Goal: Find specific fact

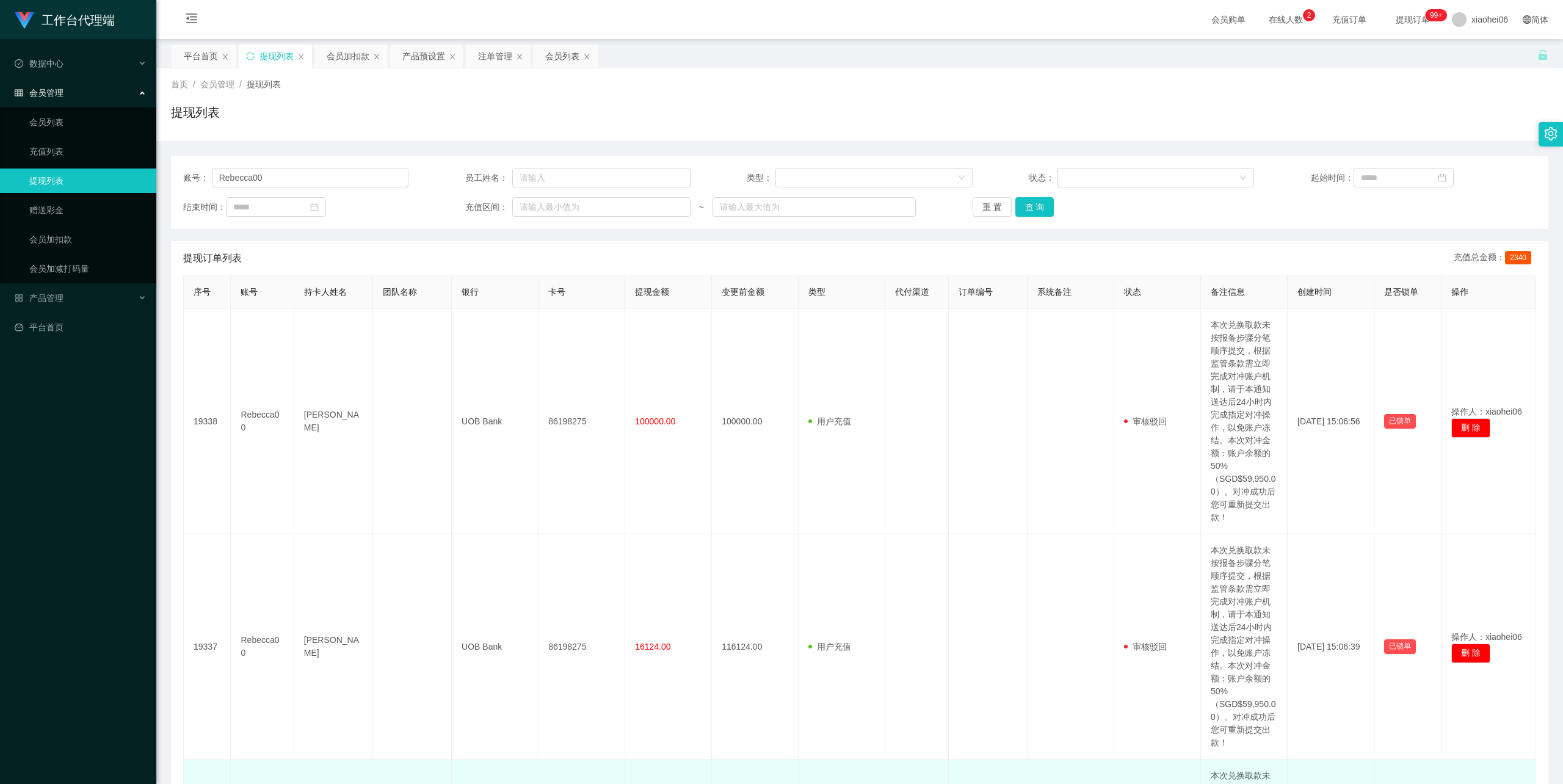
scroll to position [244, 0]
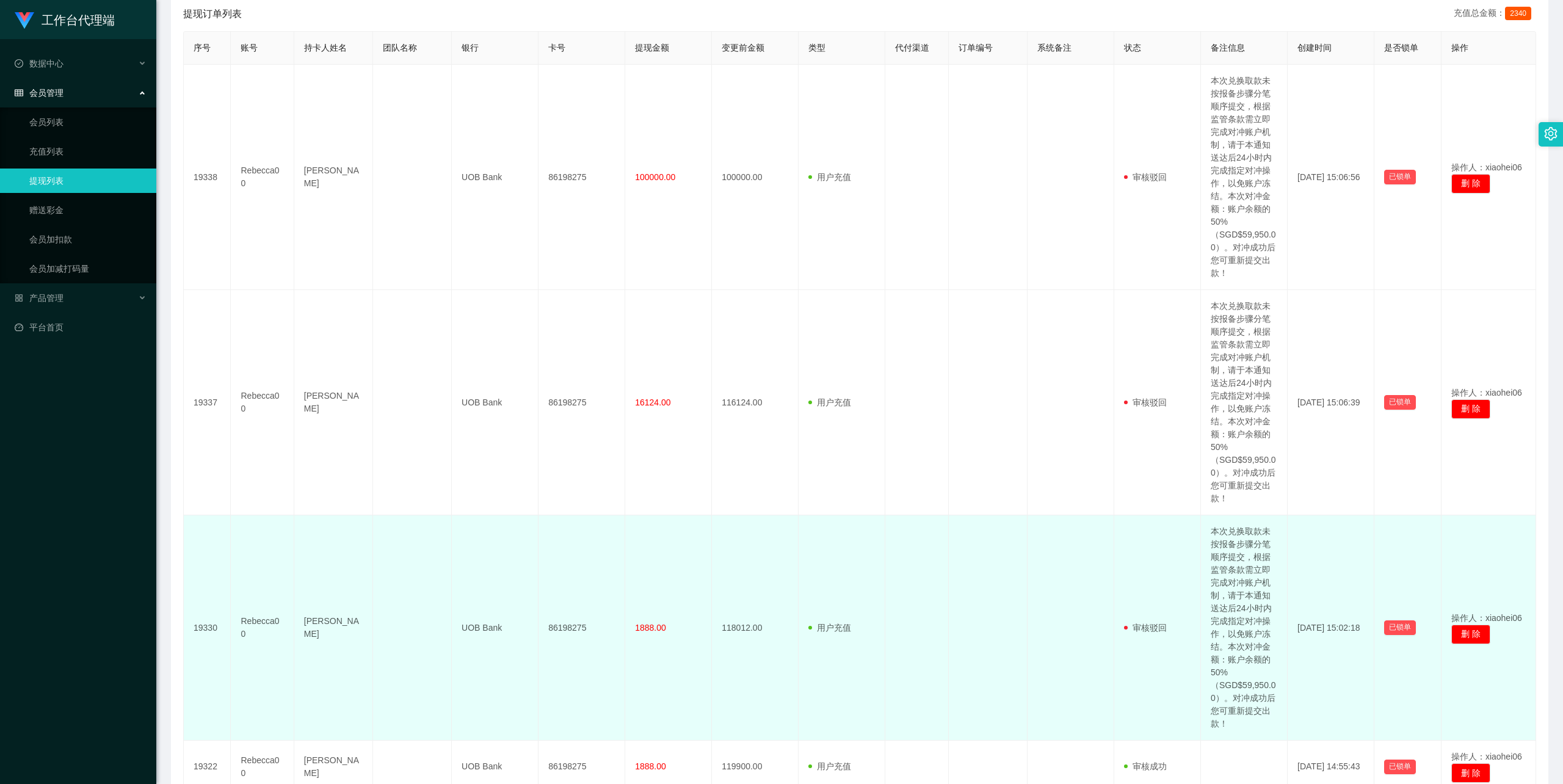
click at [343, 643] on td "[PERSON_NAME]" at bounding box center [333, 628] width 79 height 225
drag, startPoint x: 338, startPoint y: 635, endPoint x: 299, endPoint y: 621, distance: 41.4
click at [299, 621] on td "[PERSON_NAME]" at bounding box center [333, 628] width 79 height 225
copy td "[PERSON_NAME]"
click at [485, 625] on td "UOB Bank" at bounding box center [495, 628] width 87 height 225
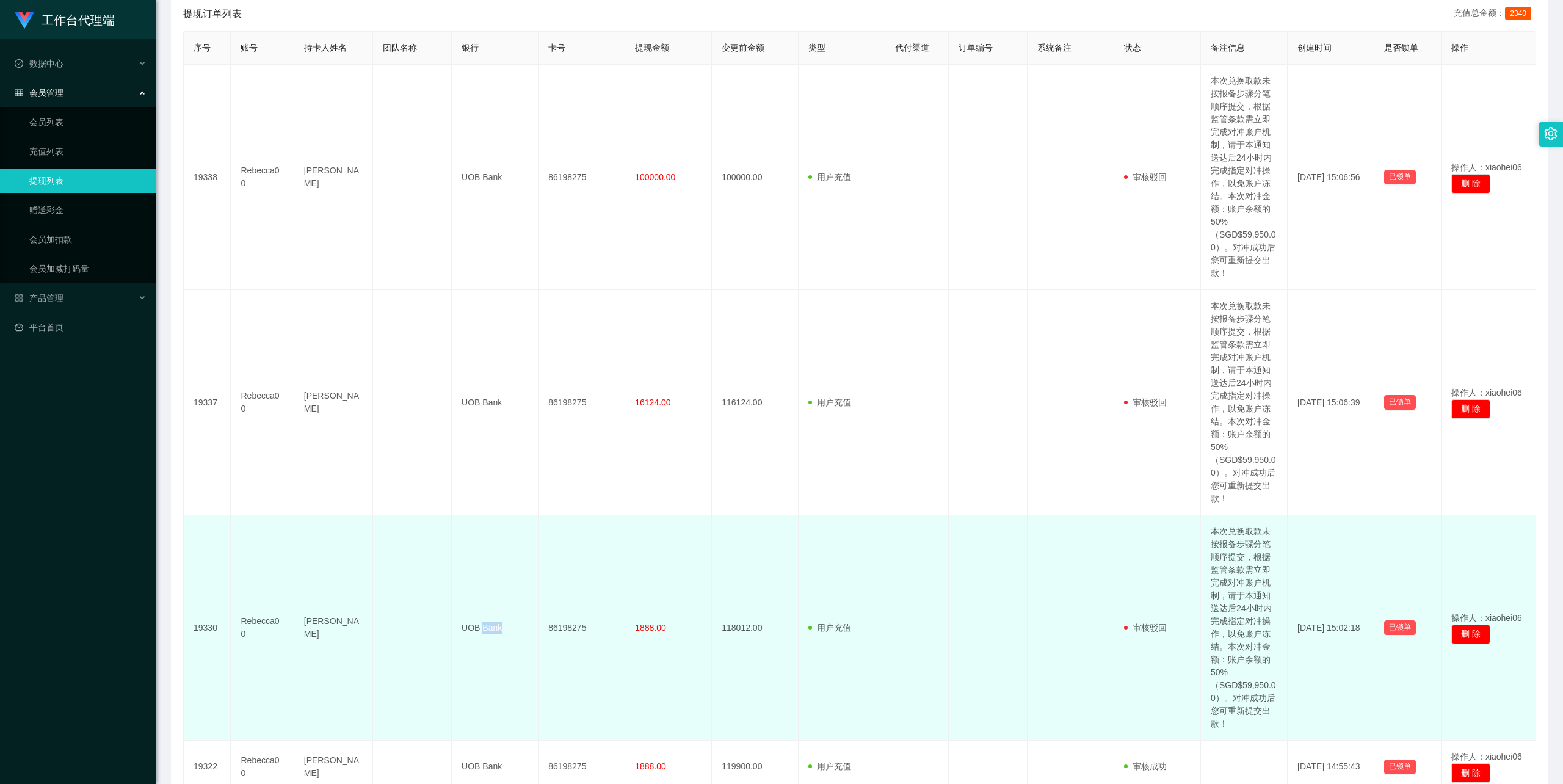
click at [485, 624] on td "UOB Bank" at bounding box center [495, 628] width 87 height 225
copy td "UOB Bank"
click at [569, 630] on td "86198275" at bounding box center [582, 628] width 87 height 225
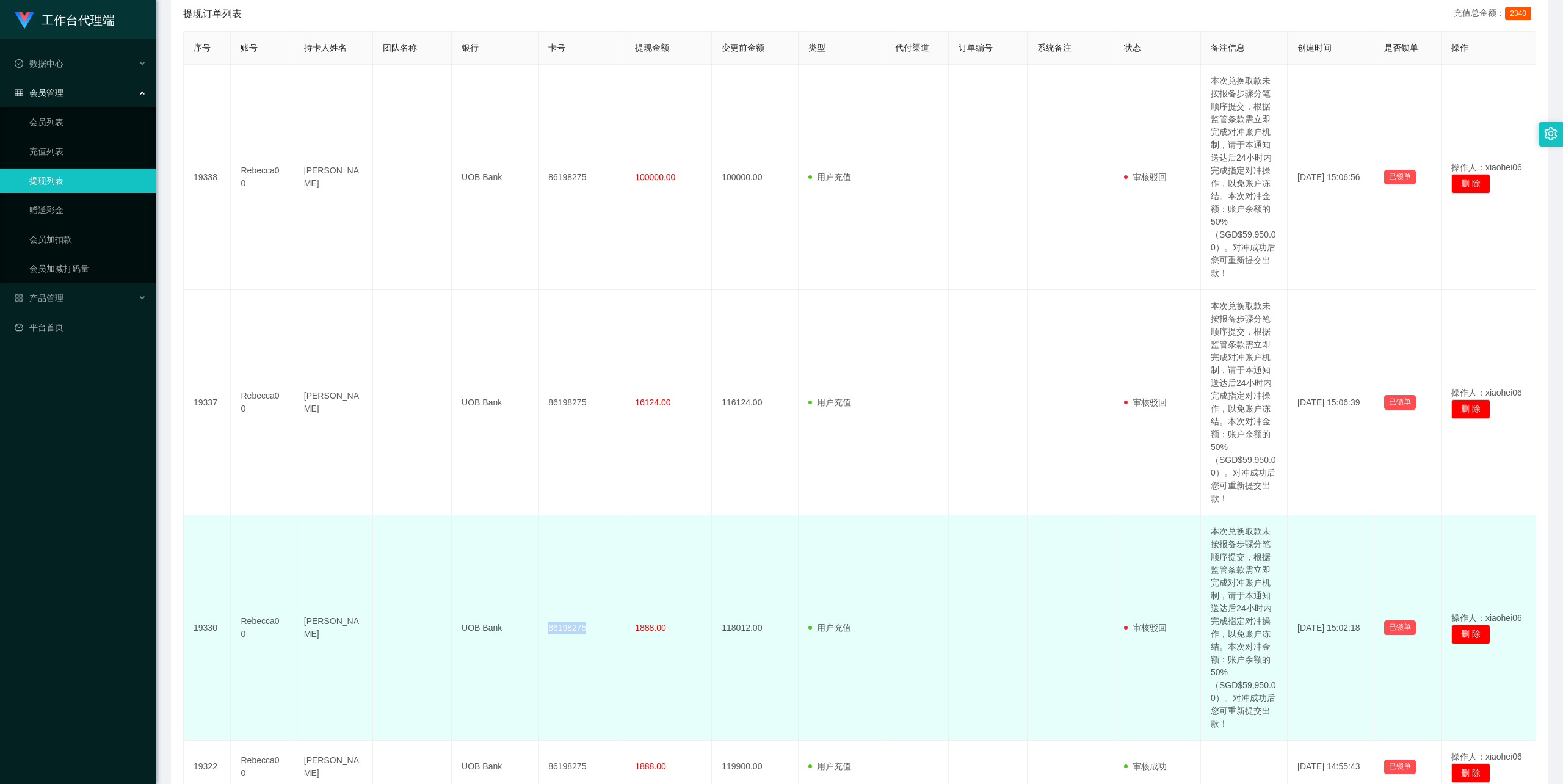
copy td "86198275"
